Goal: Task Accomplishment & Management: Manage account settings

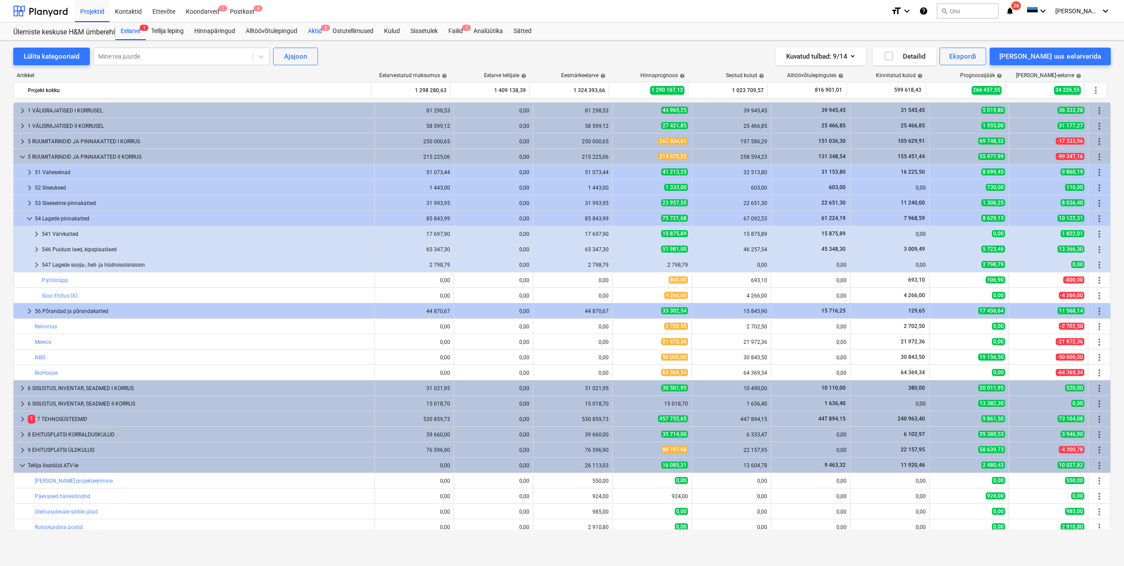
click at [320, 31] on div "Aktid 2" at bounding box center [315, 31] width 25 height 18
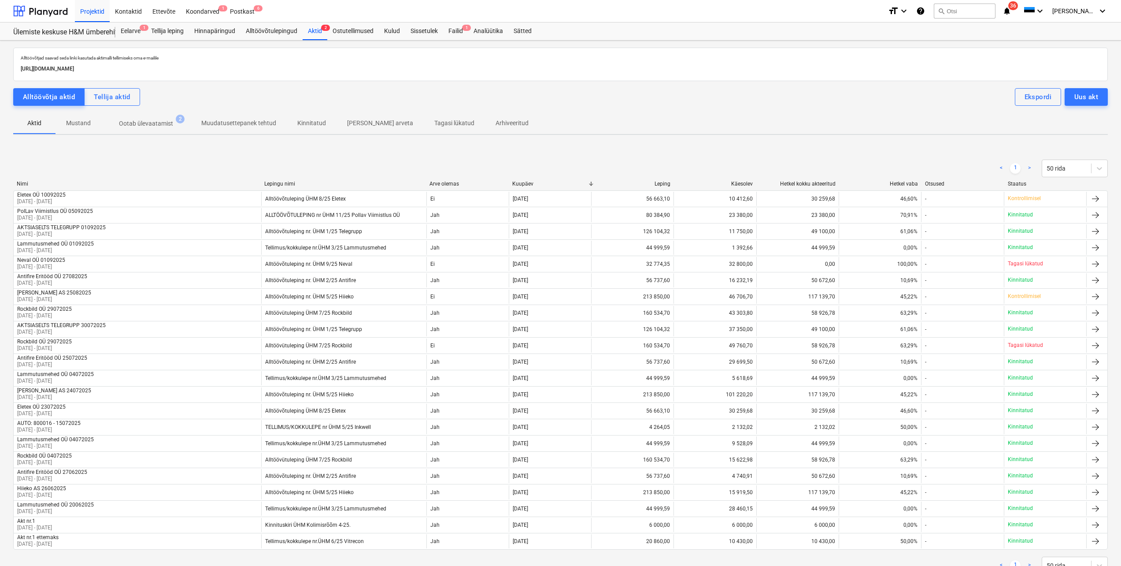
click at [139, 123] on p "Ootab ülevaatamist" at bounding box center [146, 123] width 54 height 9
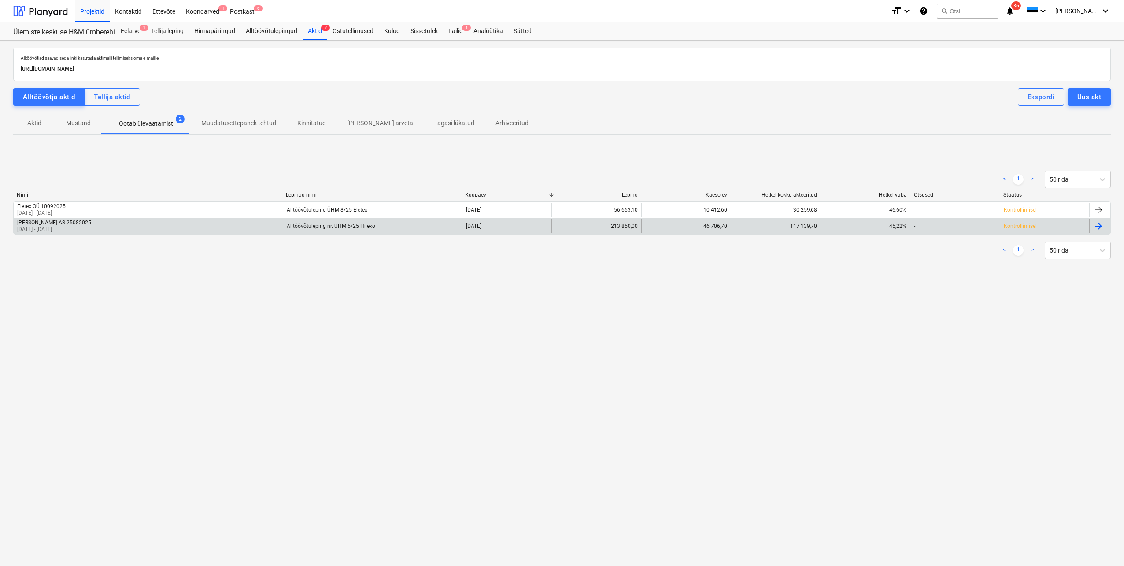
click at [67, 230] on p "[DATE] - [DATE]" at bounding box center [54, 229] width 74 height 7
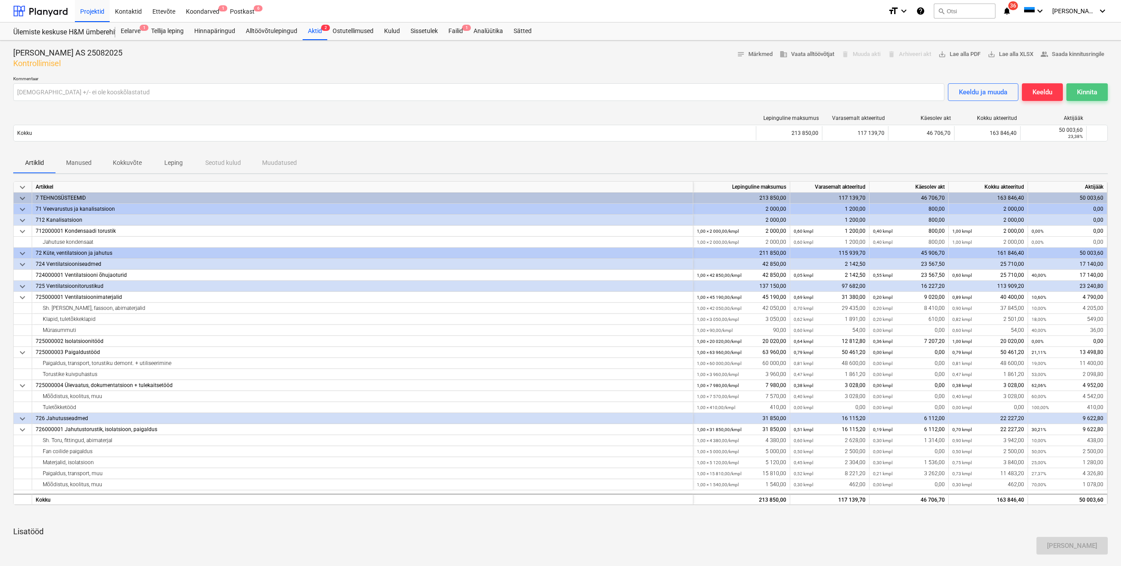
click at [1078, 91] on div "Kinnita" at bounding box center [1087, 91] width 20 height 11
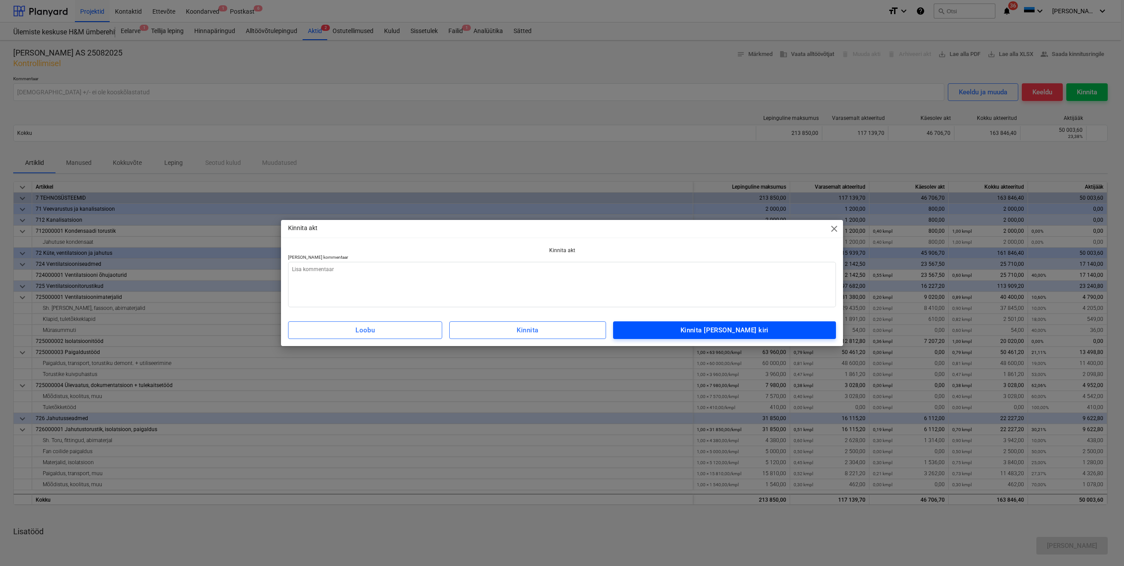
click at [714, 333] on div "Kinnita [PERSON_NAME] kiri" at bounding box center [725, 329] width 88 height 11
type textarea "x"
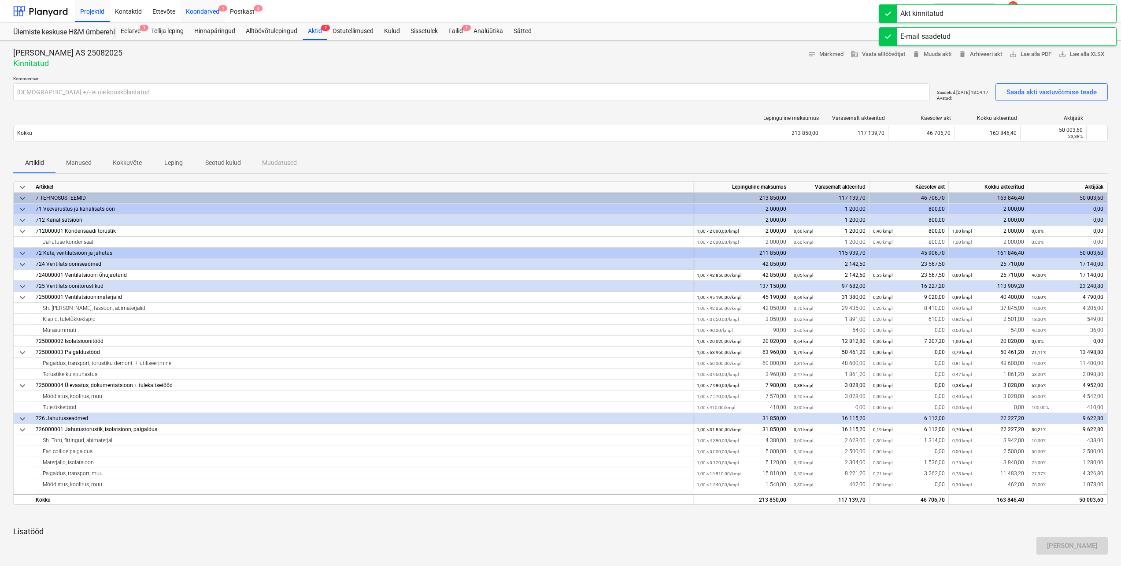
click at [208, 10] on div "Koondarved 1" at bounding box center [203, 11] width 44 height 22
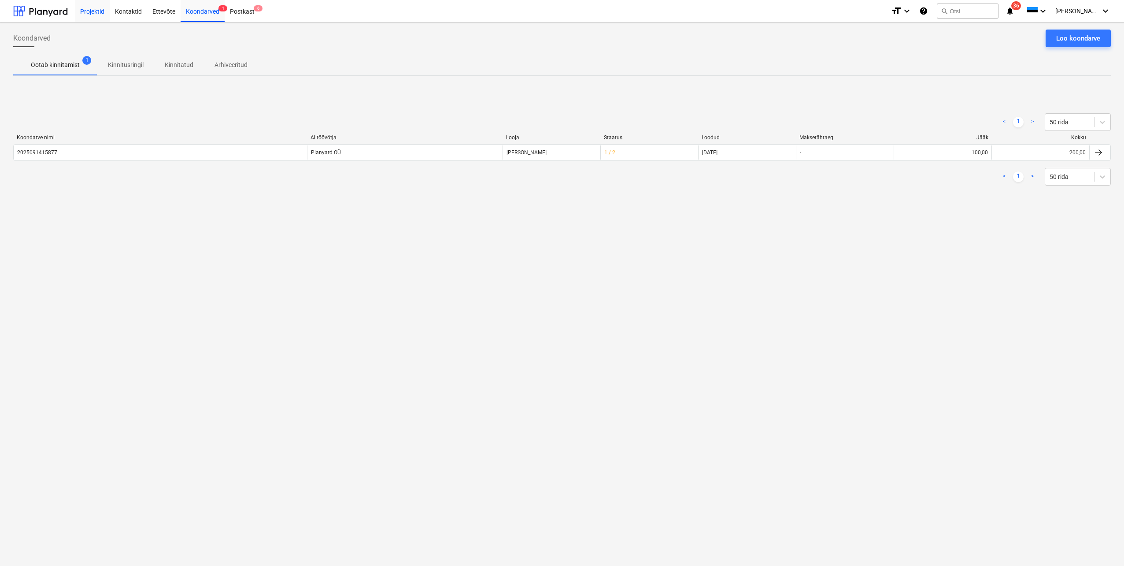
click at [98, 10] on div "Projektid" at bounding box center [92, 11] width 35 height 22
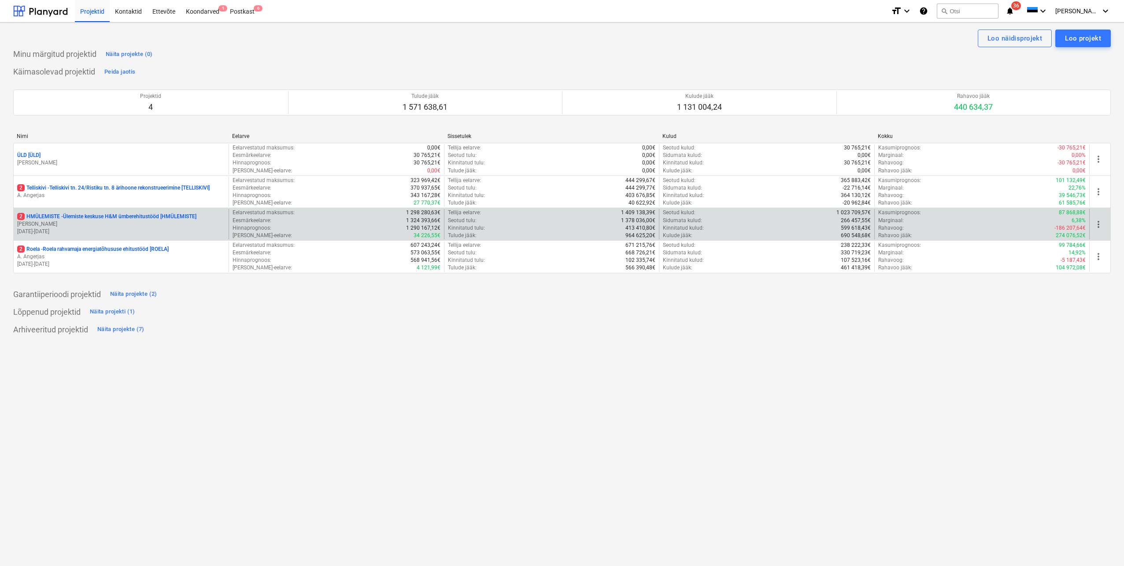
click at [111, 219] on p "2 HMÜLEMISTE - Ülemiste keskuse H&M ümberehitustööd [HMÜLEMISTE]" at bounding box center [106, 216] width 179 height 7
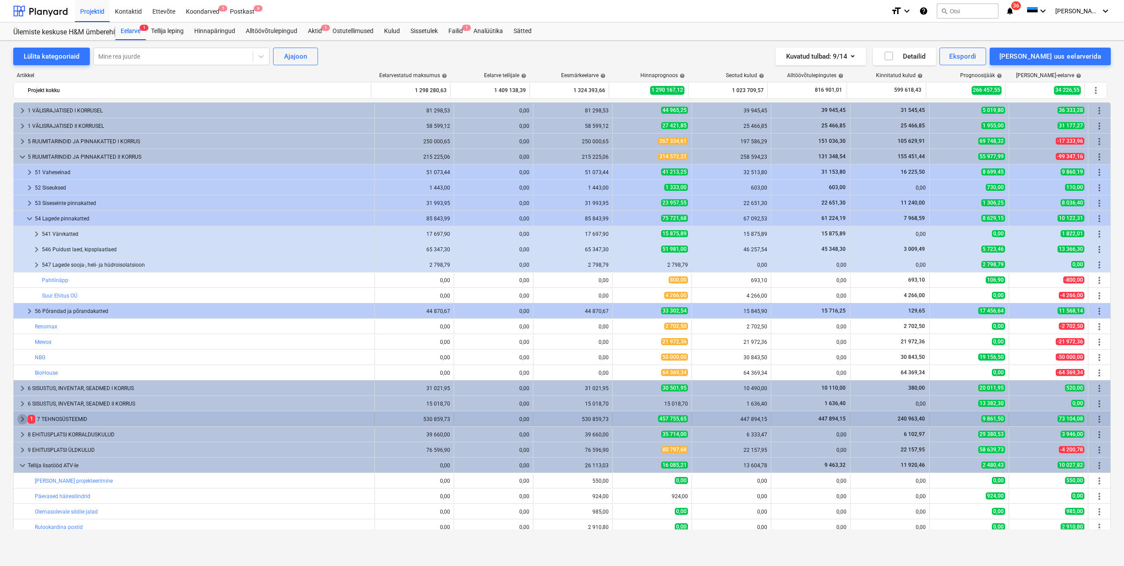
click at [22, 421] on span "keyboard_arrow_right" at bounding box center [22, 419] width 11 height 11
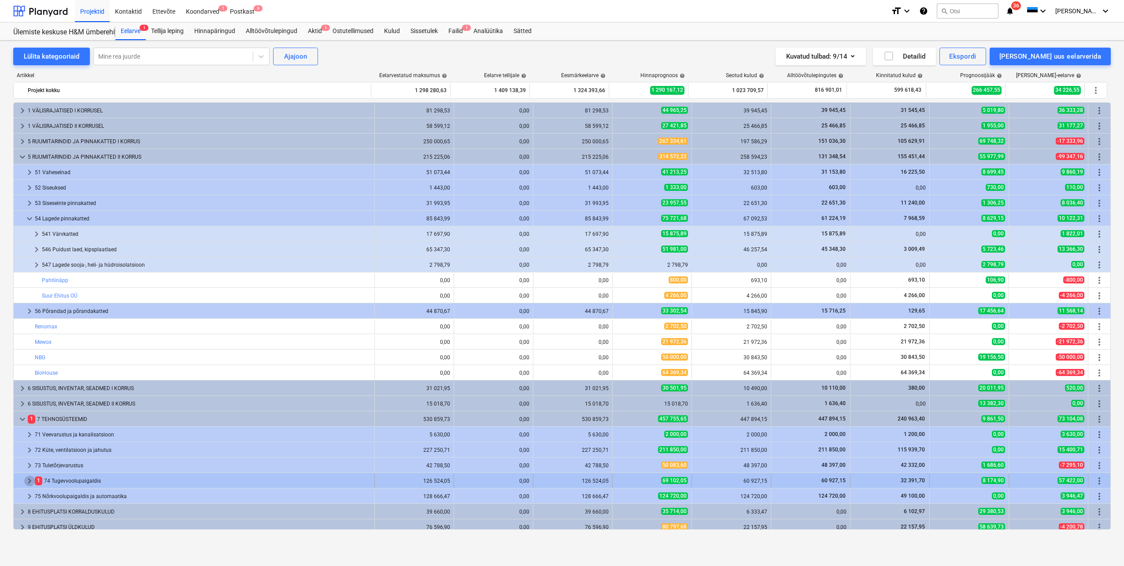
click at [31, 481] on span "keyboard_arrow_right" at bounding box center [29, 480] width 11 height 11
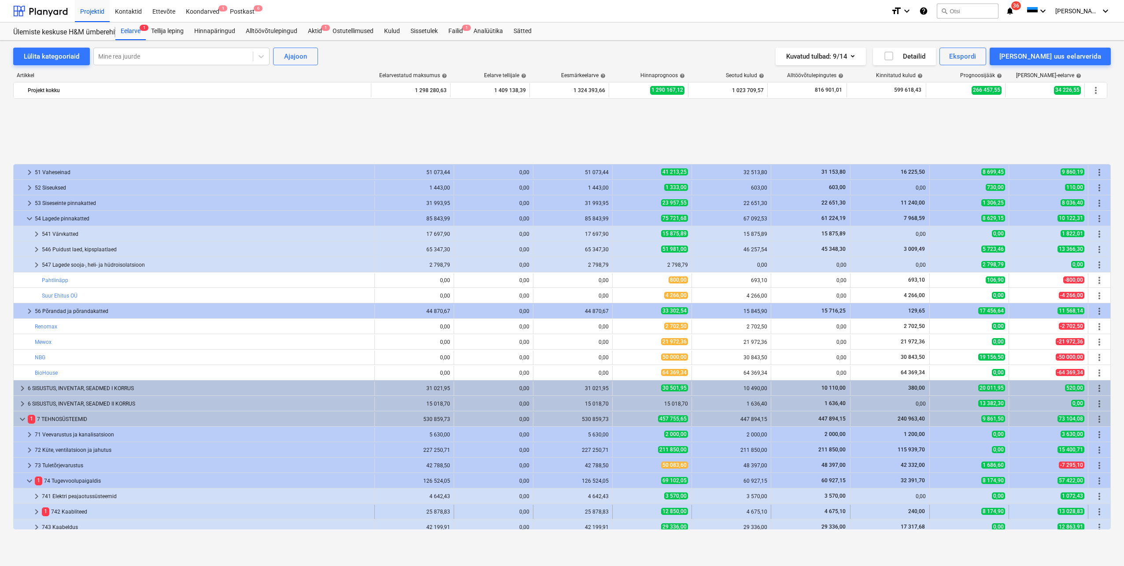
scroll to position [88, 0]
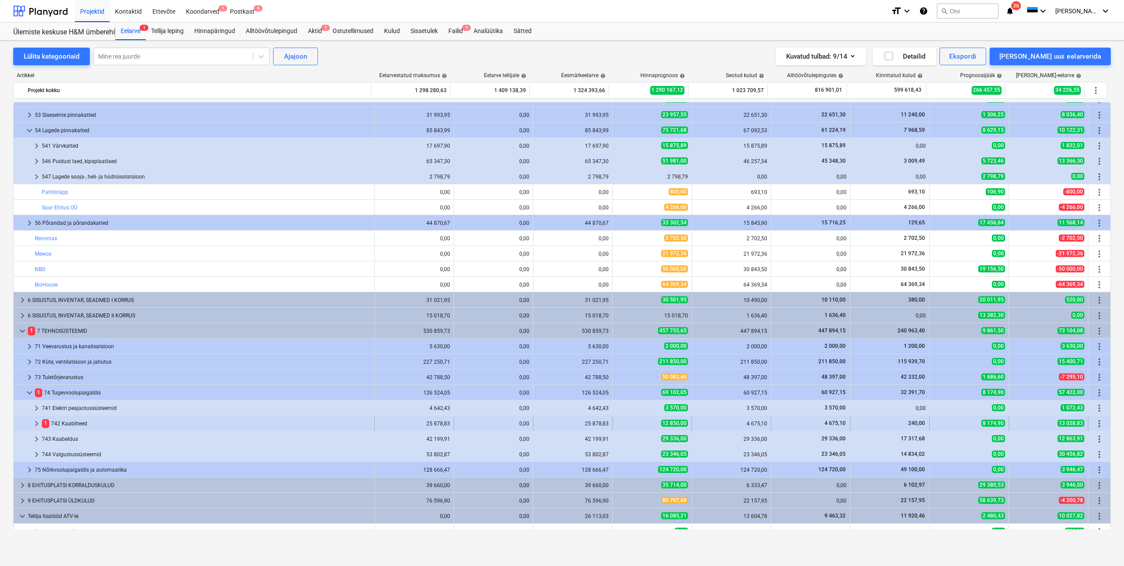
click at [37, 422] on span "keyboard_arrow_right" at bounding box center [36, 423] width 11 height 11
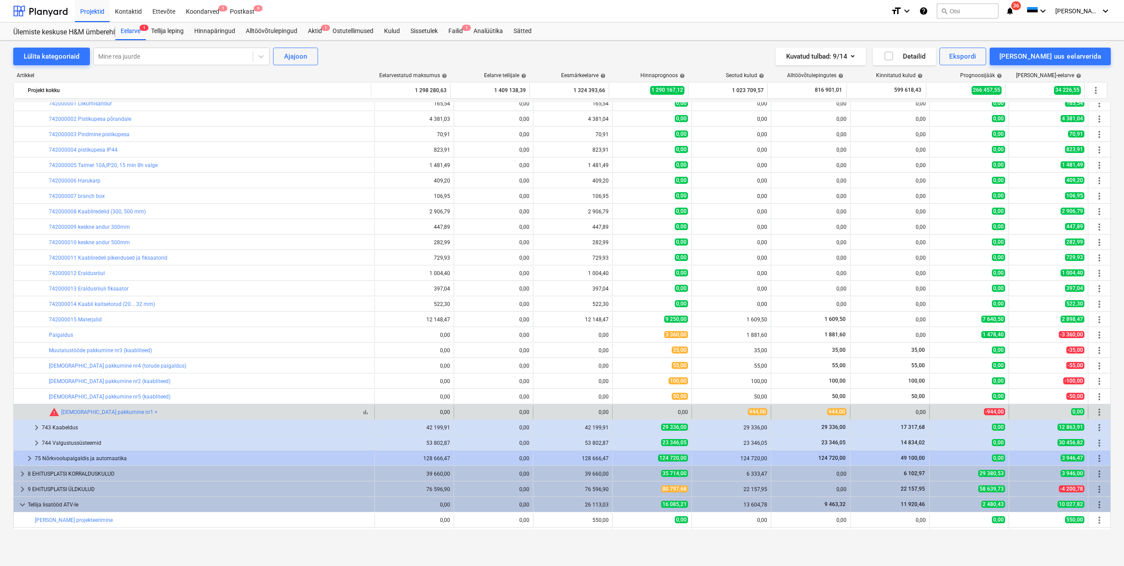
scroll to position [441, 0]
